Goal: Transaction & Acquisition: Subscribe to service/newsletter

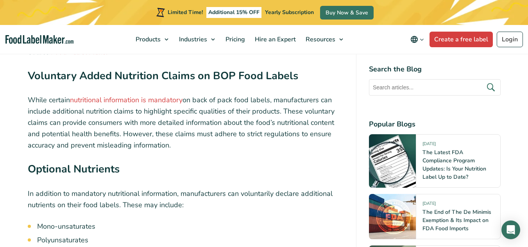
scroll to position [2559, 0]
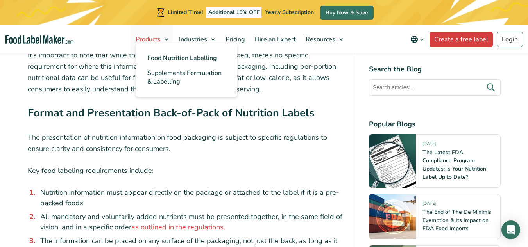
scroll to position [3820, 0]
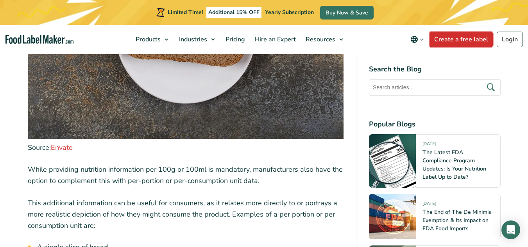
click at [476, 37] on link "Create a free label" at bounding box center [460, 40] width 63 height 16
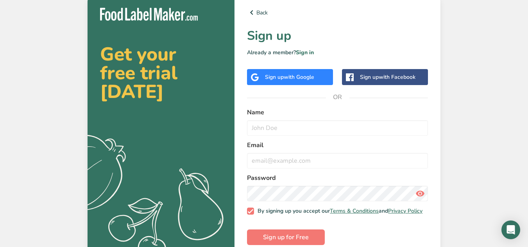
scroll to position [15, 0]
